Goal: Task Accomplishment & Management: Manage account settings

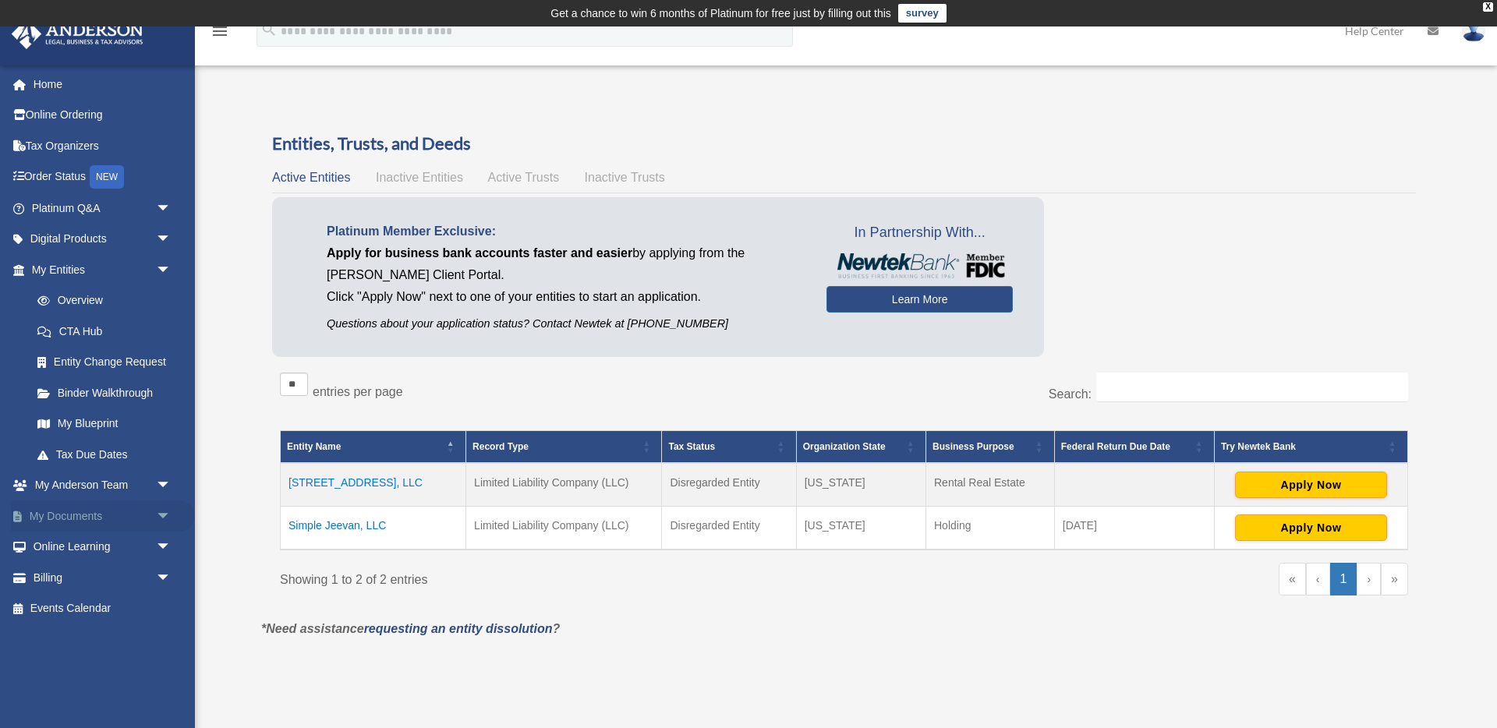
click at [62, 512] on link "My Documents arrow_drop_down" at bounding box center [103, 516] width 184 height 31
click at [162, 508] on span "arrow_drop_down" at bounding box center [171, 517] width 31 height 32
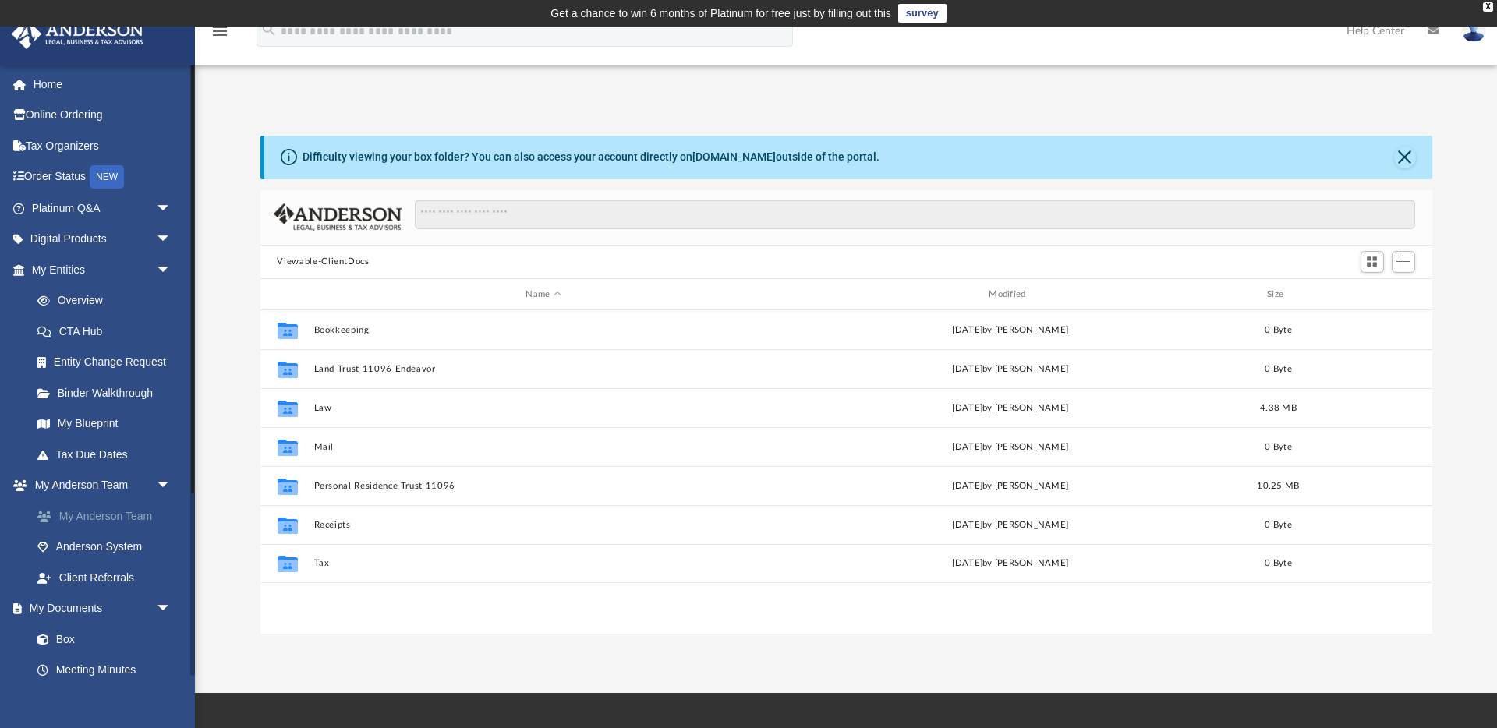
scroll to position [355, 1172]
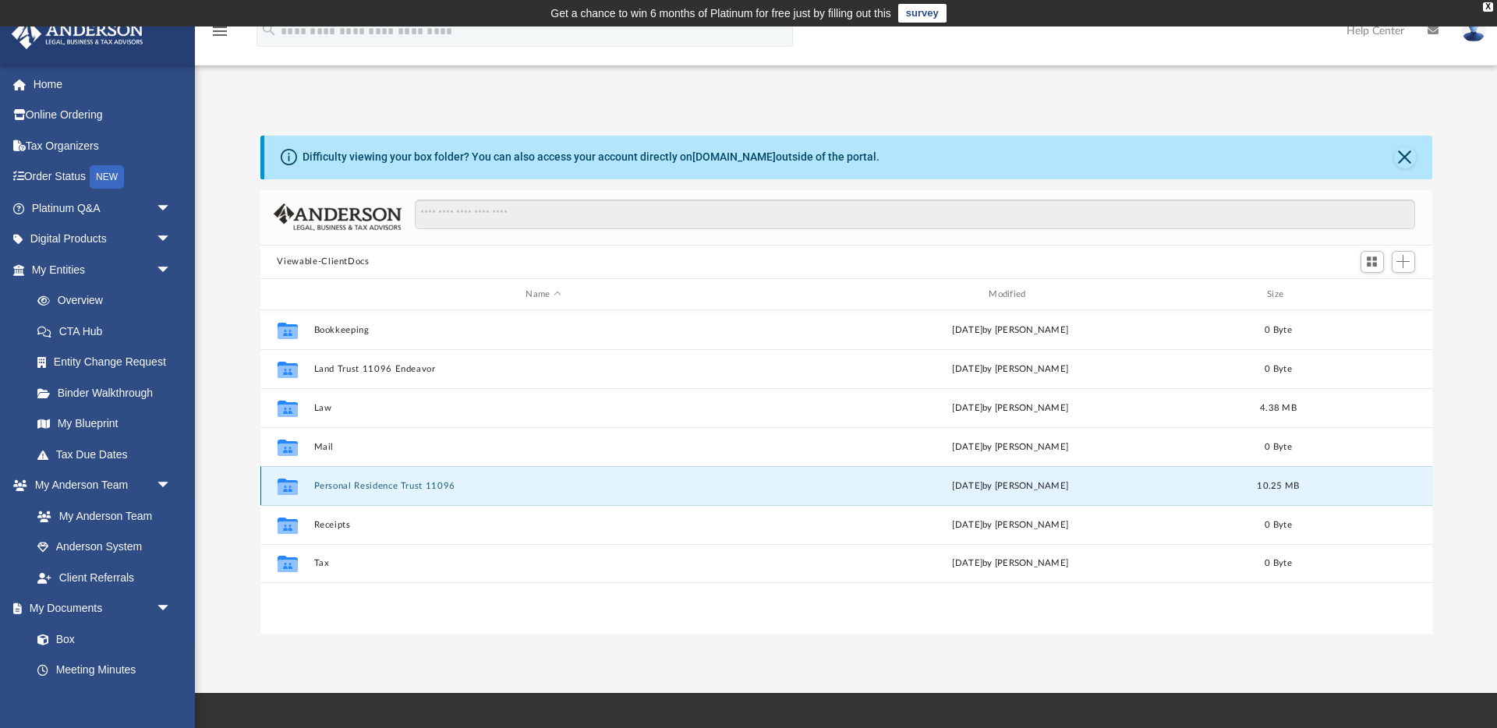
click at [356, 488] on button "Personal Residence Trust 11096" at bounding box center [543, 486] width 460 height 10
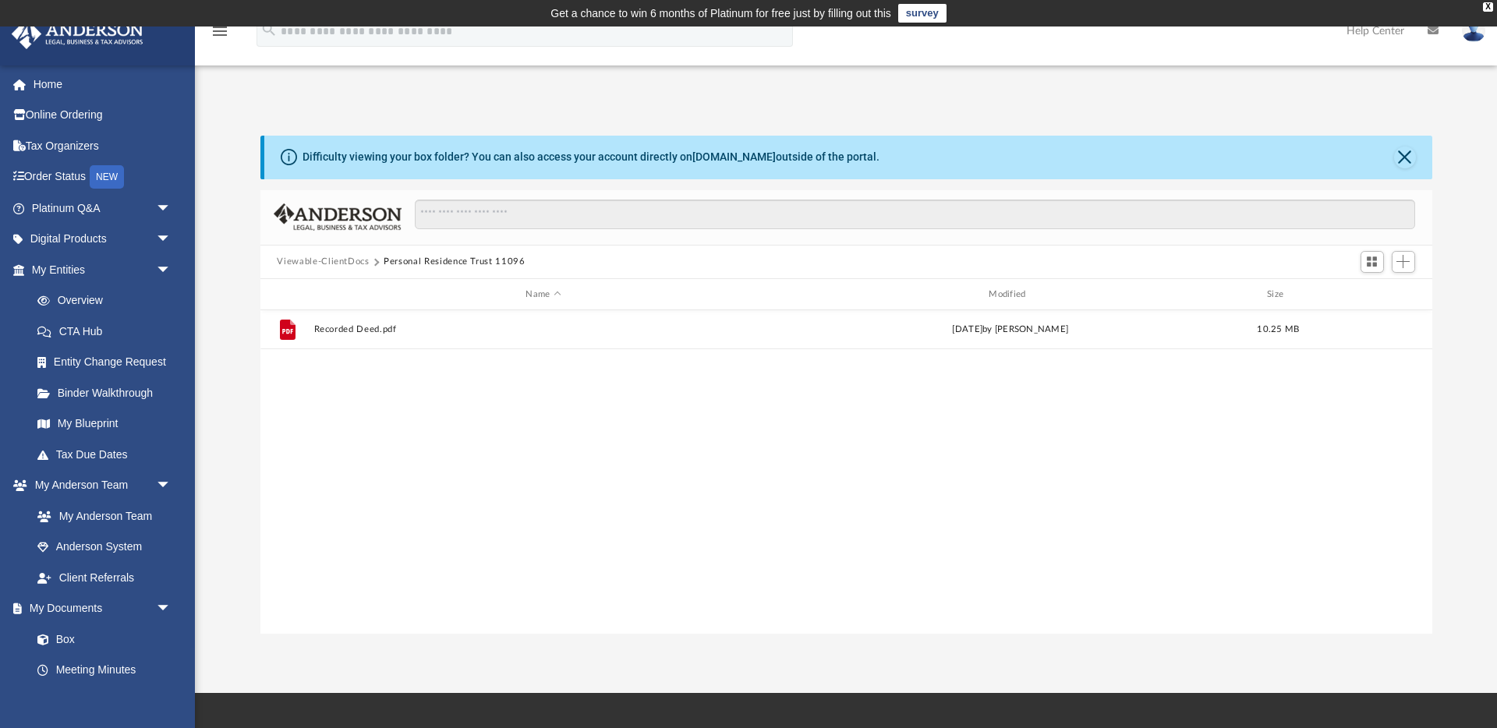
click at [366, 259] on button "Viewable-ClientDocs" at bounding box center [323, 262] width 92 height 14
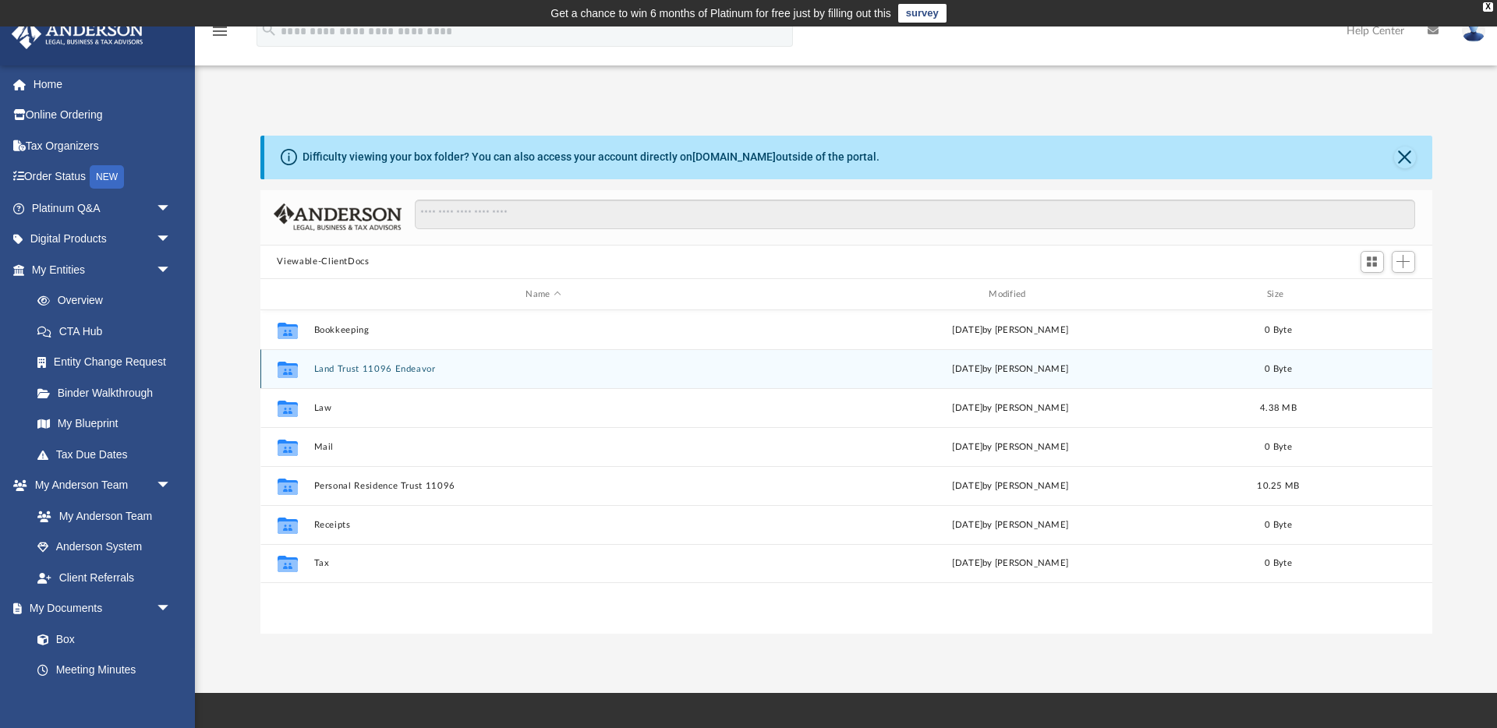
click at [331, 366] on button "Land Trust 11096 Endeavor" at bounding box center [543, 369] width 460 height 10
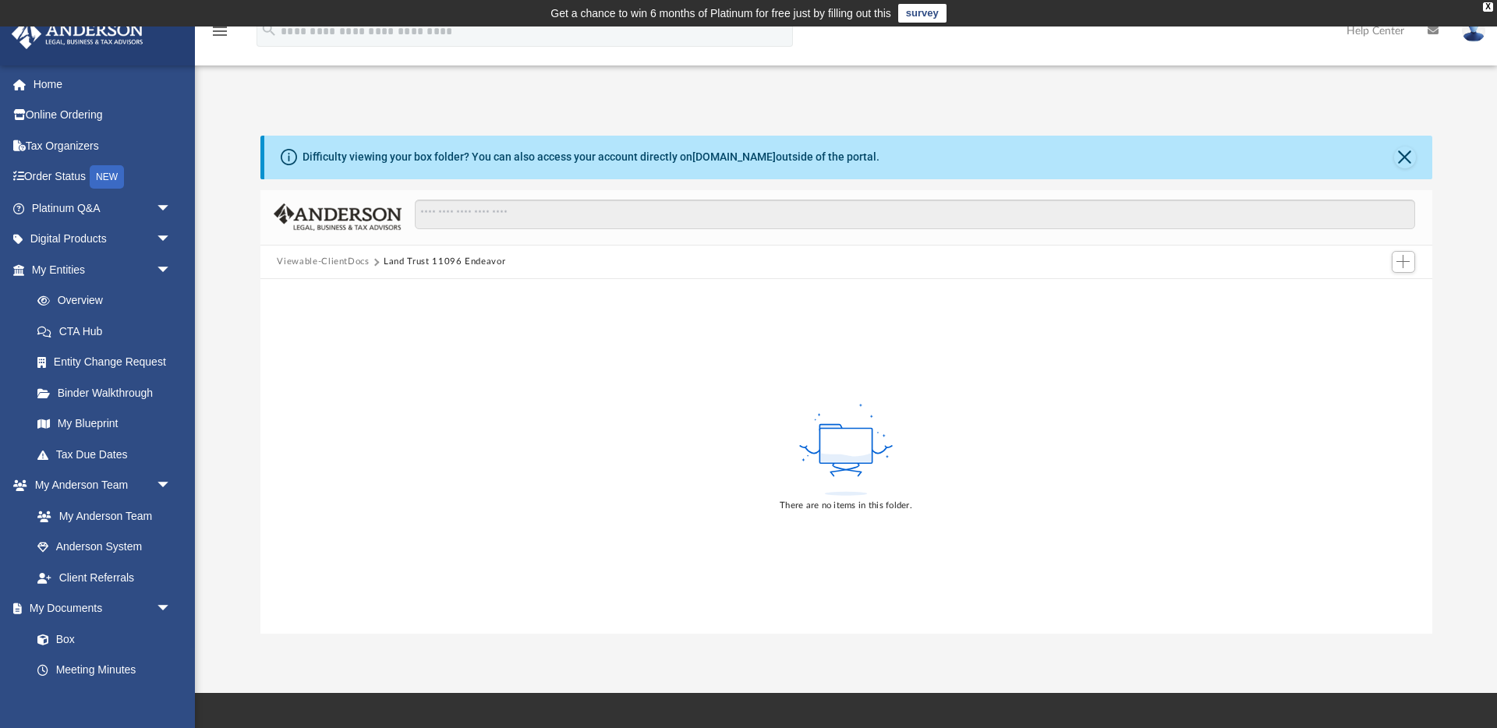
click at [310, 261] on button "Viewable-ClientDocs" at bounding box center [323, 262] width 92 height 14
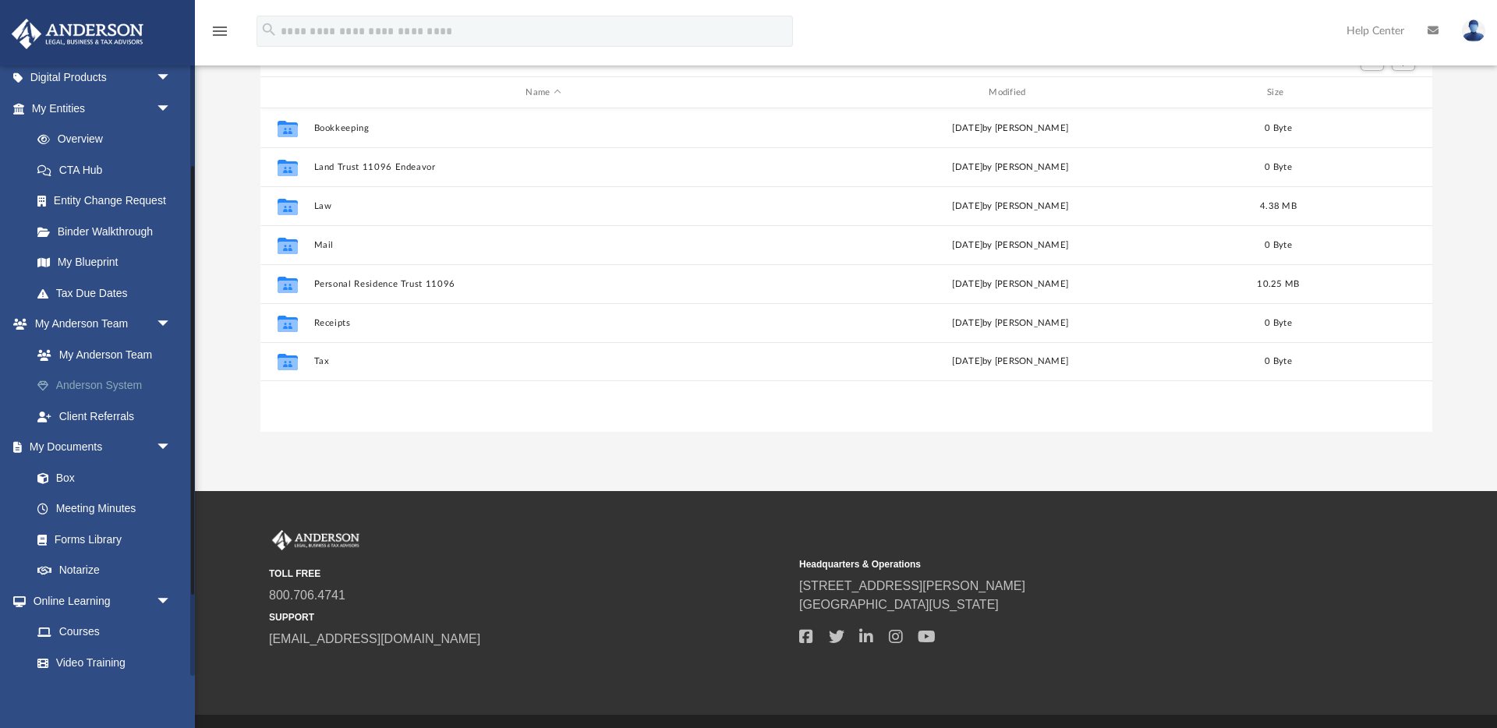
scroll to position [163, 0]
click at [90, 573] on link "Notarize" at bounding box center [108, 569] width 173 height 31
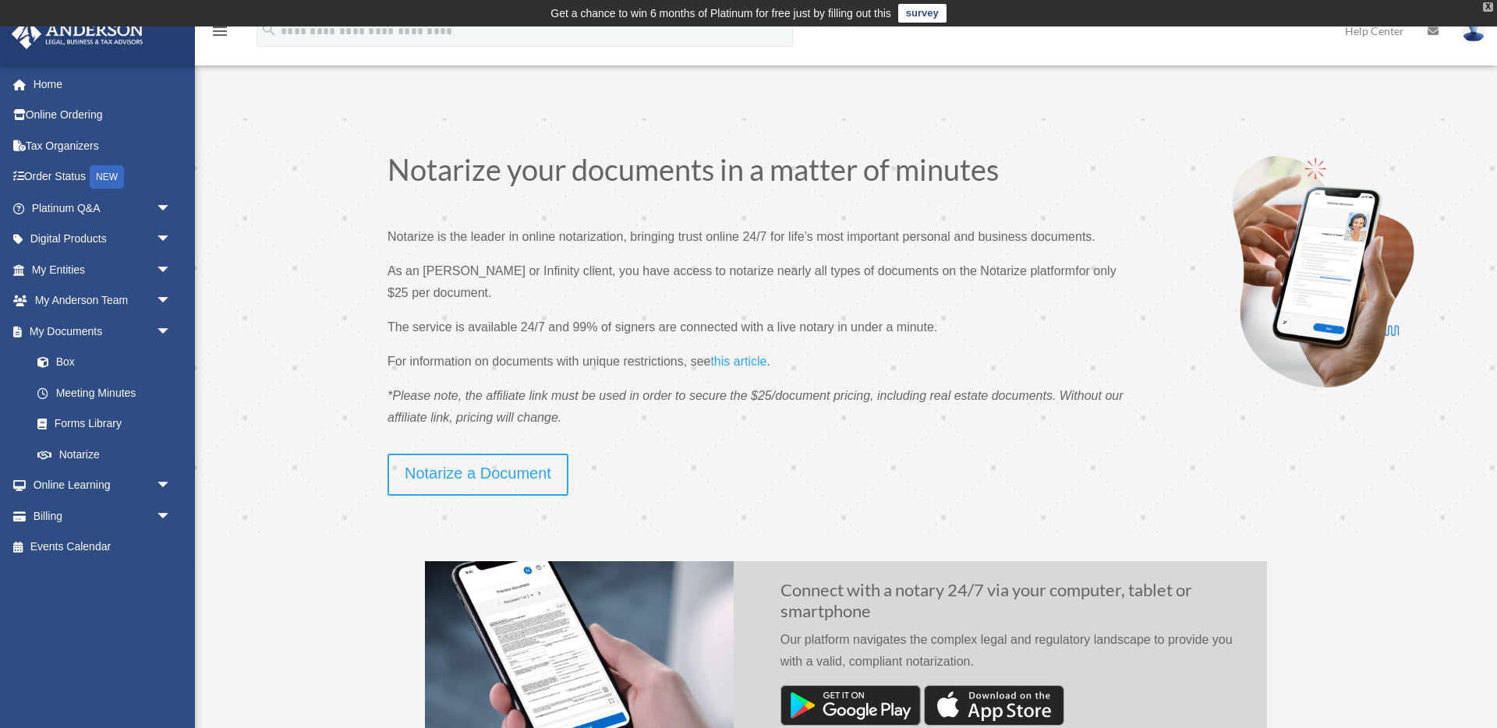
click at [1490, 5] on div "X" at bounding box center [1488, 6] width 10 height 9
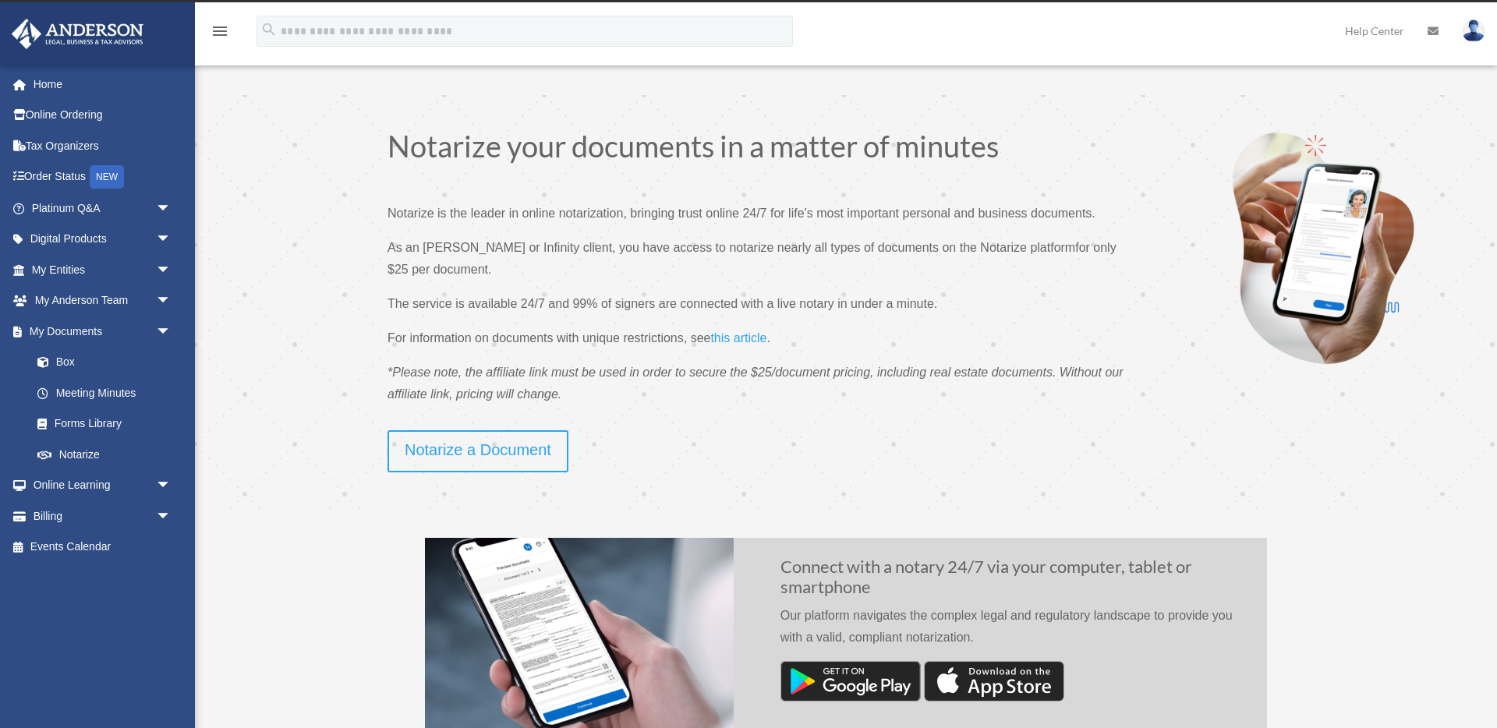
click at [1481, 34] on img at bounding box center [1473, 30] width 23 height 23
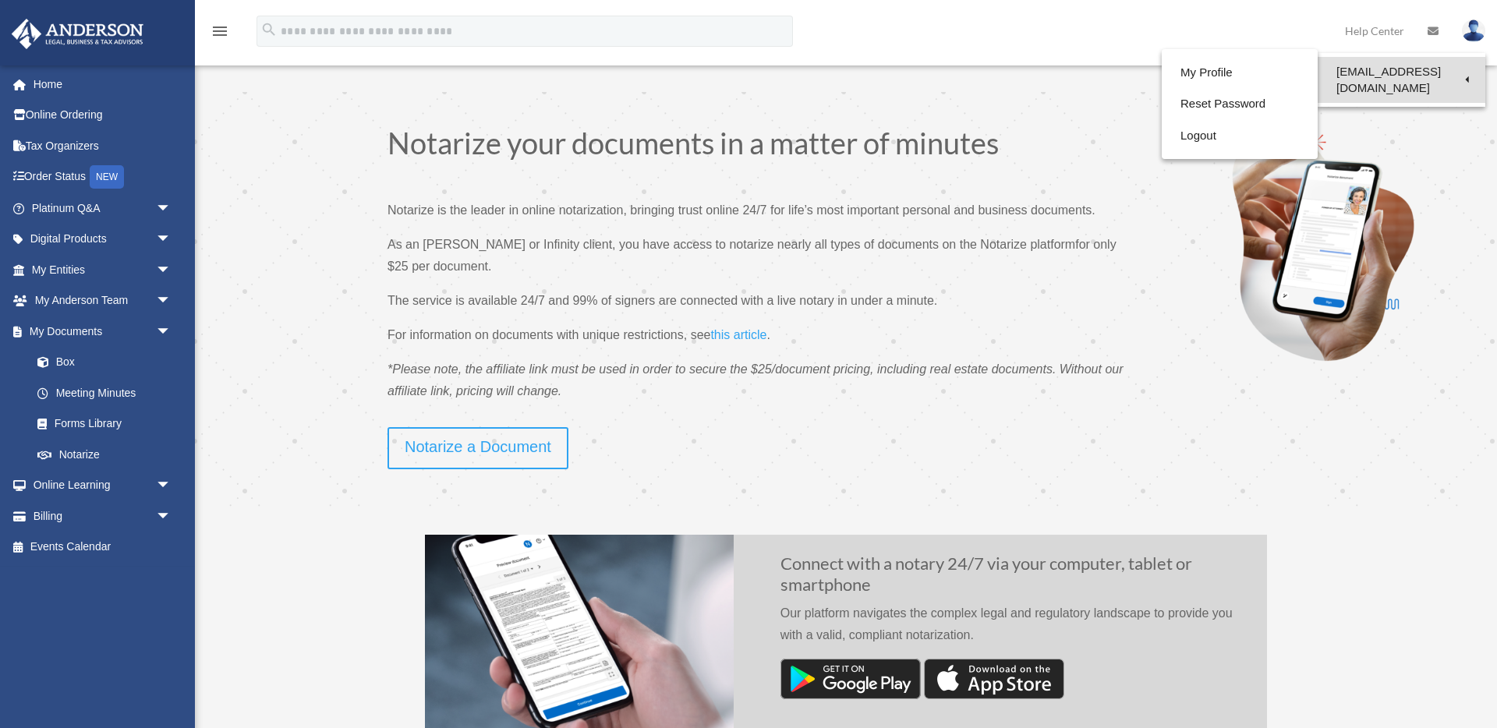
click at [1359, 69] on link "[EMAIL_ADDRESS][DOMAIN_NAME]" at bounding box center [1402, 80] width 168 height 46
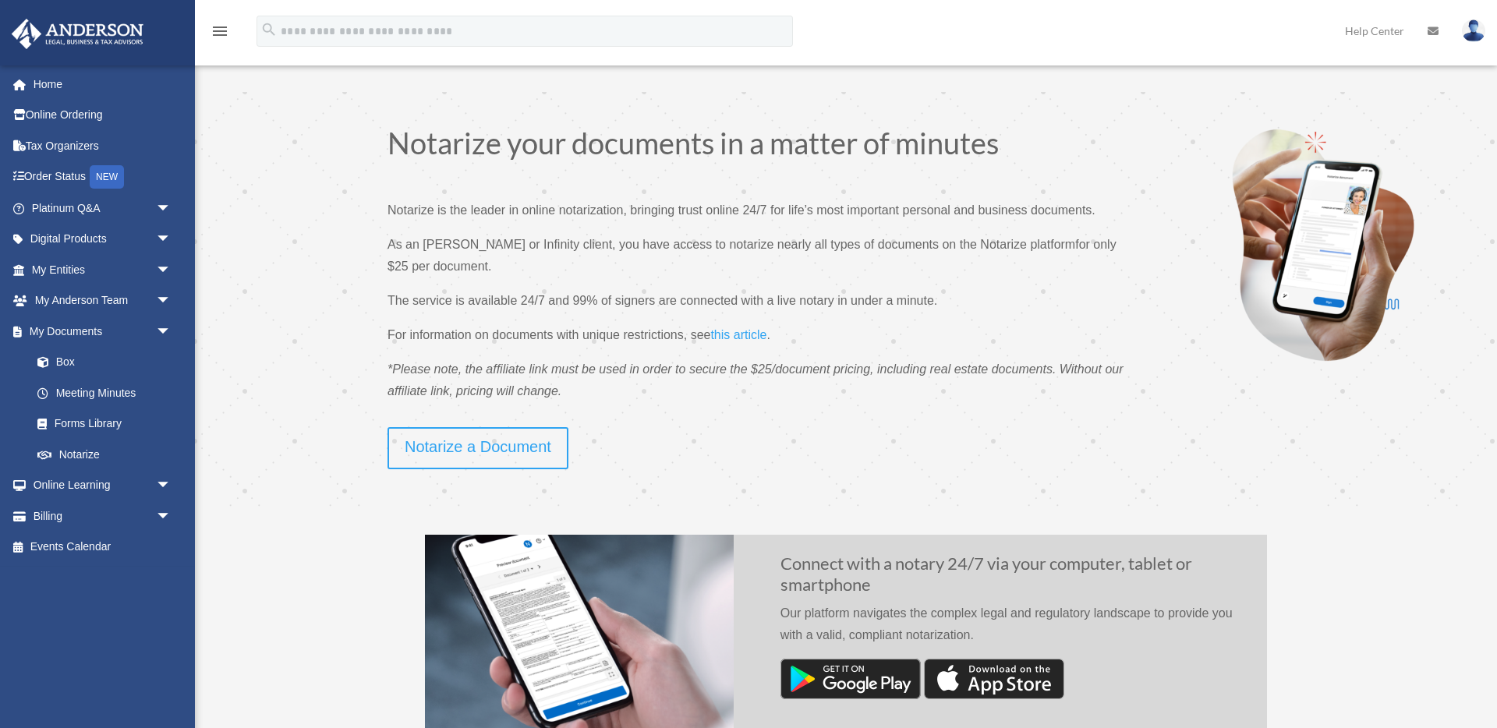
click at [1476, 29] on img at bounding box center [1473, 30] width 23 height 23
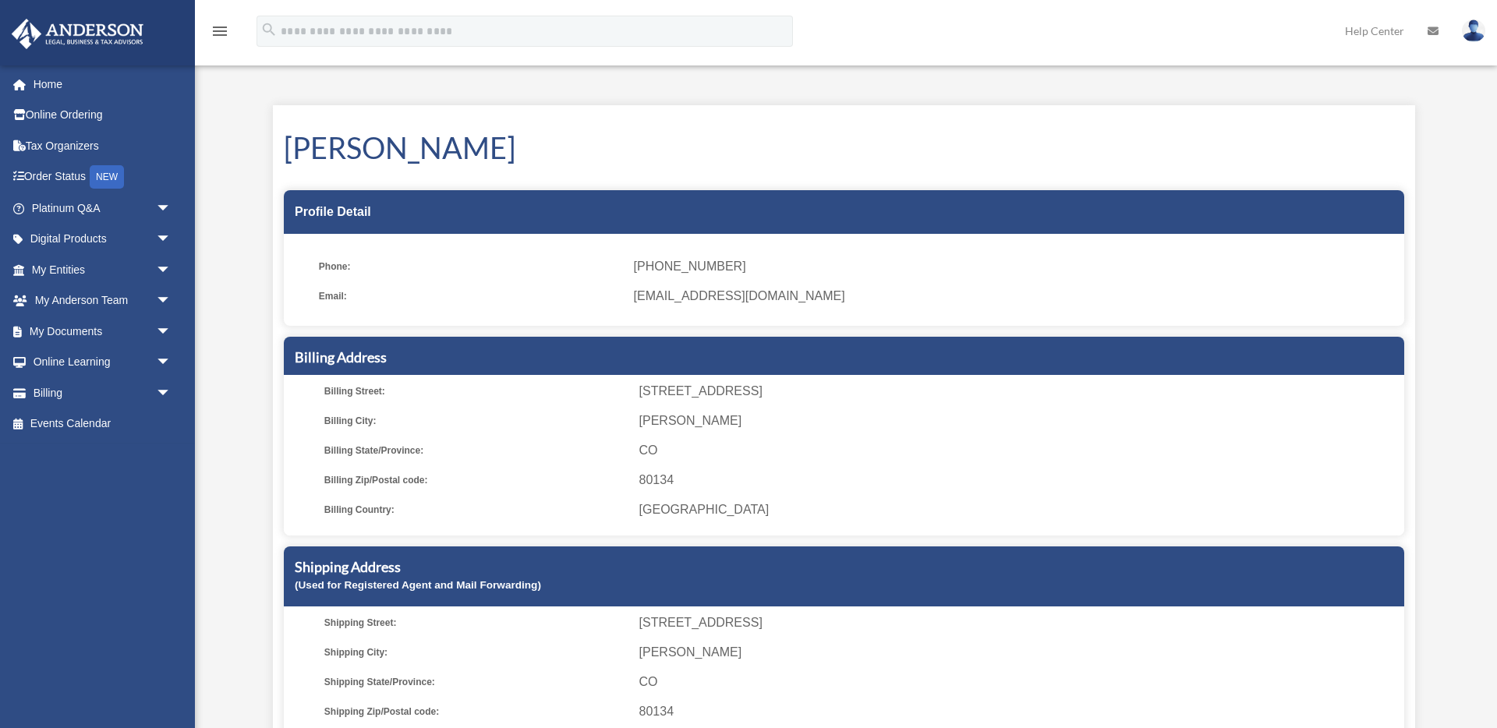
click at [1475, 32] on img at bounding box center [1473, 30] width 23 height 23
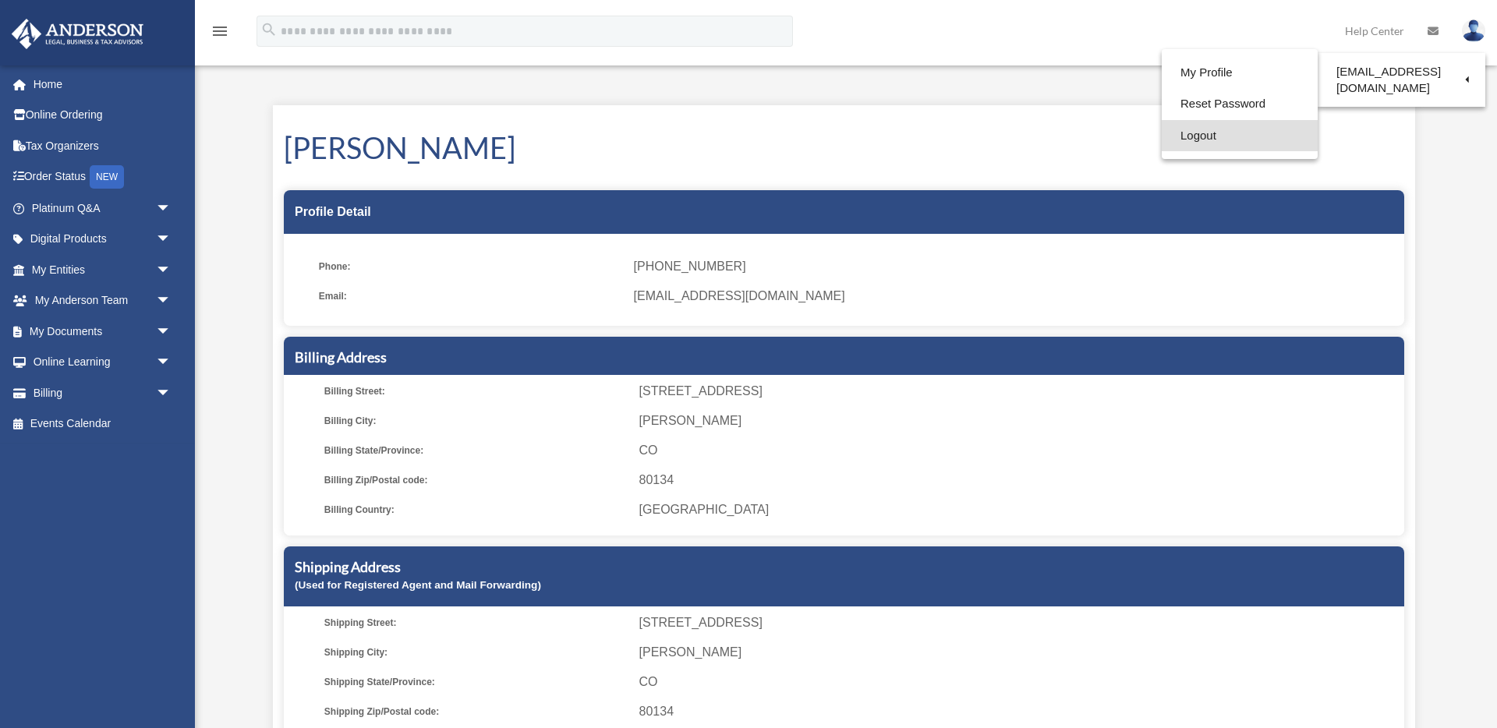
click at [1235, 146] on link "Logout" at bounding box center [1240, 136] width 156 height 32
